Goal: Task Accomplishment & Management: Complete application form

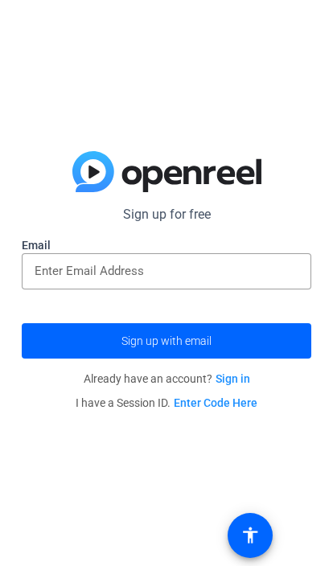
click at [228, 278] on input "email" at bounding box center [167, 270] width 264 height 19
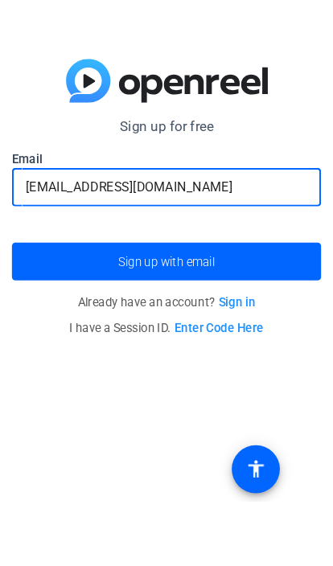
type input "[EMAIL_ADDRESS][DOMAIN_NAME]"
click at [261, 322] on span "submit" at bounding box center [166, 341] width 289 height 39
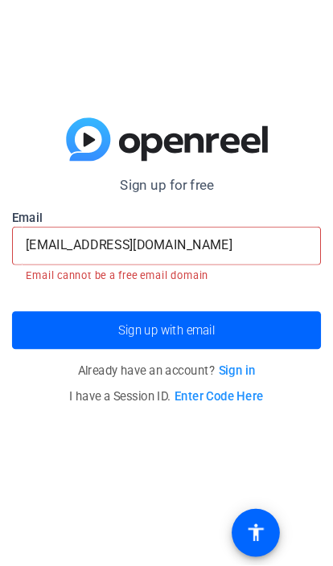
click at [216, 326] on span "submit" at bounding box center [166, 345] width 289 height 39
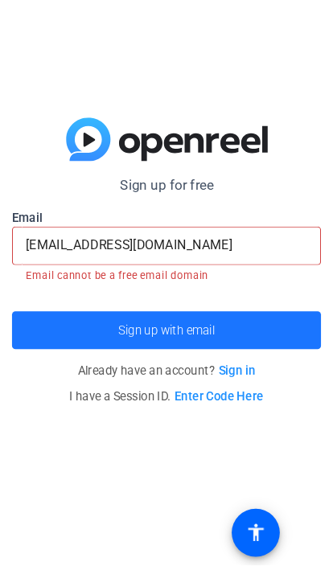
click at [199, 346] on span "Sign up with email" at bounding box center [166, 346] width 90 height 0
click at [200, 346] on span "Sign up with email" at bounding box center [166, 346] width 90 height 0
click at [201, 326] on span "submit" at bounding box center [166, 345] width 289 height 39
click at [205, 326] on span "submit" at bounding box center [166, 345] width 289 height 39
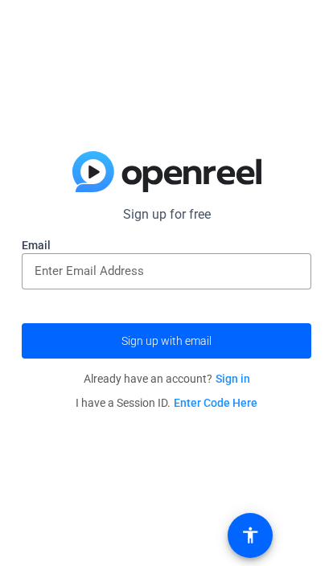
click at [197, 215] on p "Sign up for free" at bounding box center [166, 214] width 289 height 19
click at [236, 267] on input "email" at bounding box center [167, 270] width 264 height 19
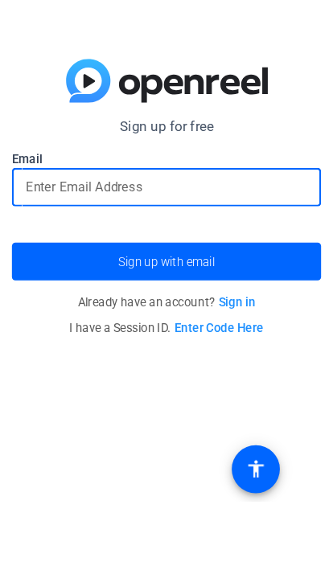
type input "u"
type input "j"
type input "u"
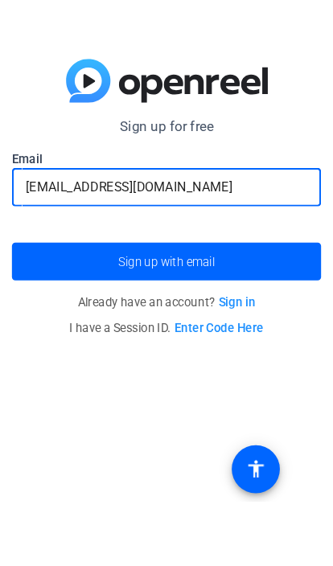
type input "underdoggamong923@gmail.com"
click at [252, 322] on span "submit" at bounding box center [166, 341] width 289 height 39
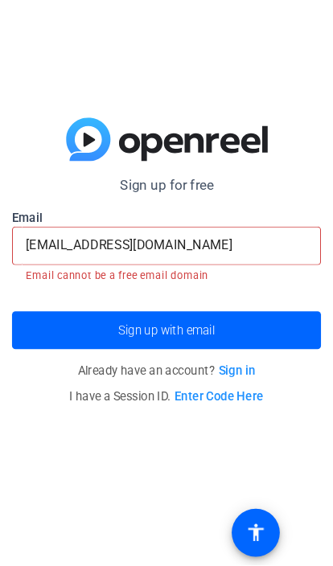
click at [232, 377] on link "Sign in" at bounding box center [233, 383] width 35 height 13
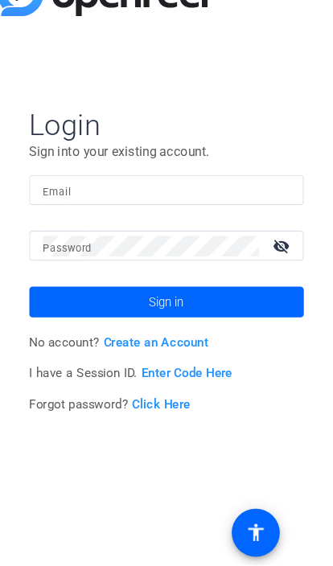
click at [166, 351] on link "Create an Account" at bounding box center [157, 358] width 98 height 14
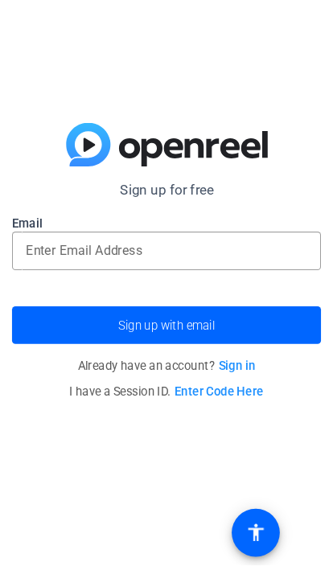
click at [233, 372] on link "Sign in" at bounding box center [233, 378] width 35 height 13
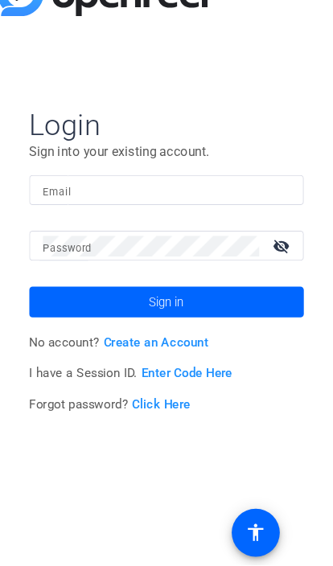
click at [240, 205] on input "Email" at bounding box center [167, 214] width 232 height 19
